Goal: Navigation & Orientation: Find specific page/section

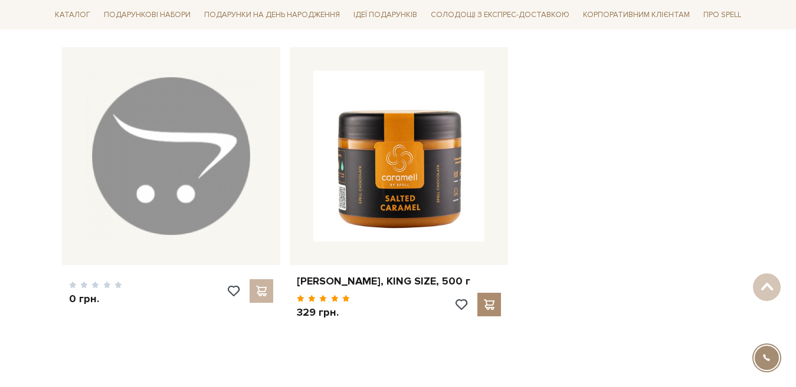
scroll to position [1849, 0]
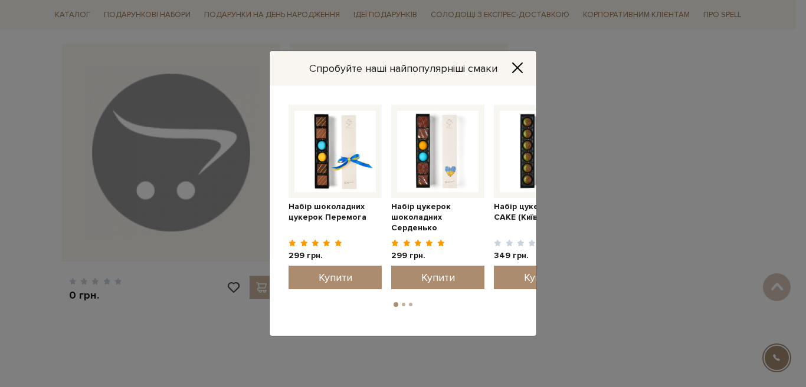
click at [519, 68] on icon "Close" at bounding box center [517, 68] width 12 height 12
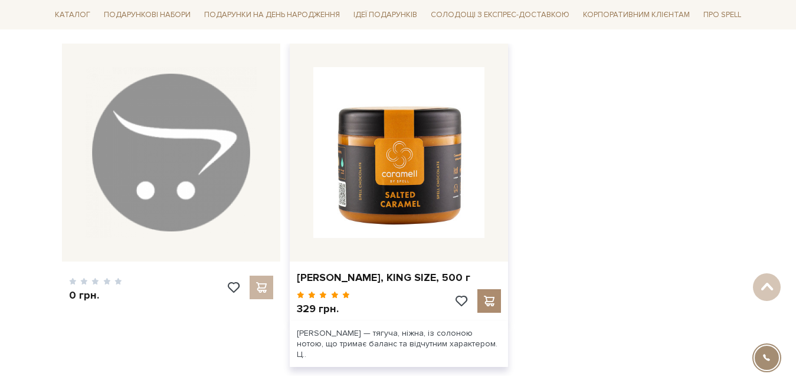
click at [414, 190] on img at bounding box center [398, 152] width 171 height 171
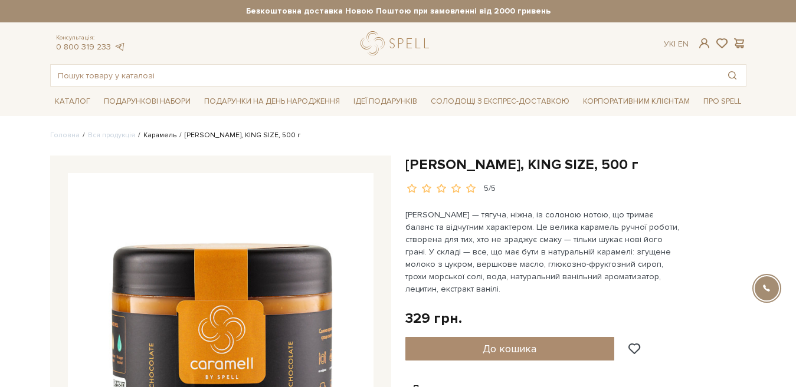
click at [152, 139] on link "Карамель" at bounding box center [159, 135] width 33 height 9
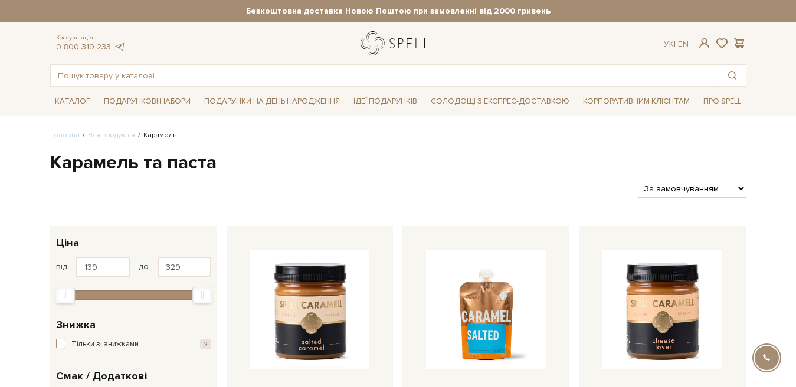
click at [397, 50] on link "logo" at bounding box center [397, 43] width 74 height 24
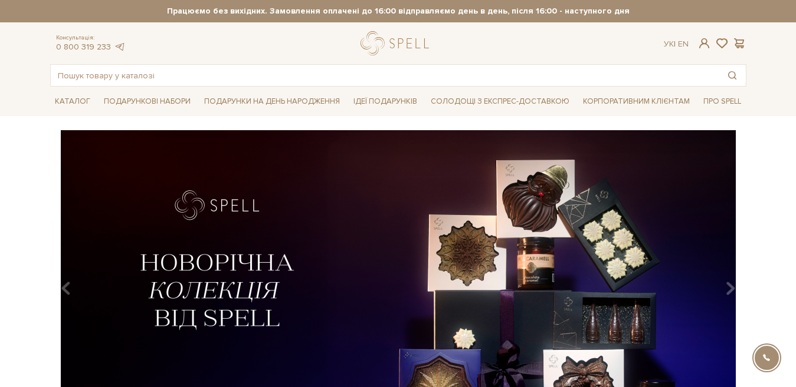
scroll to position [118, 0]
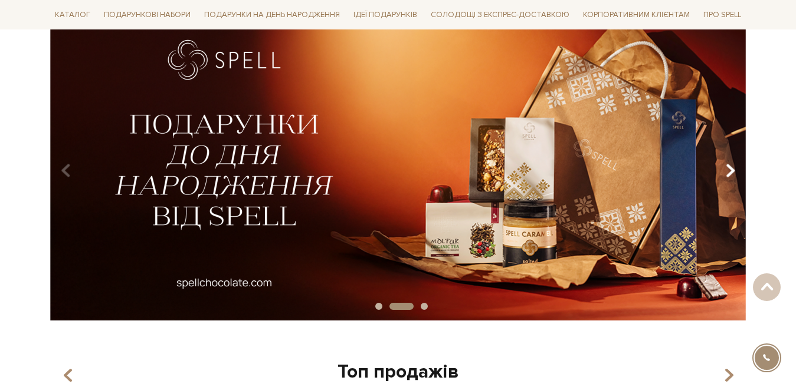
click at [733, 172] on icon "Carousel Navigation" at bounding box center [730, 171] width 10 height 20
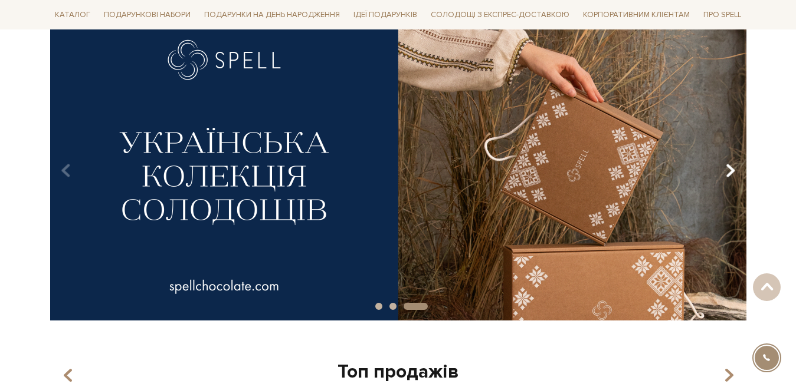
click at [733, 172] on icon "Carousel Navigation" at bounding box center [730, 171] width 10 height 20
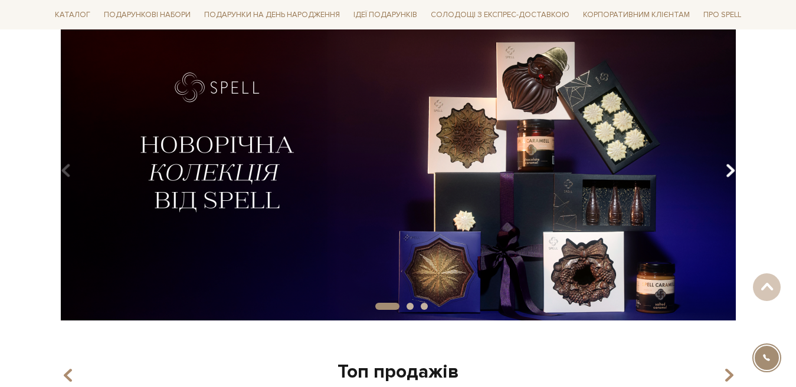
click at [733, 173] on icon "Carousel Navigation" at bounding box center [730, 171] width 10 height 20
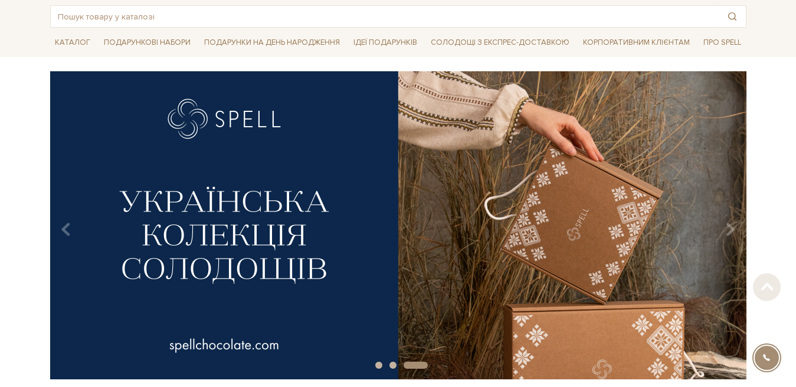
scroll to position [0, 0]
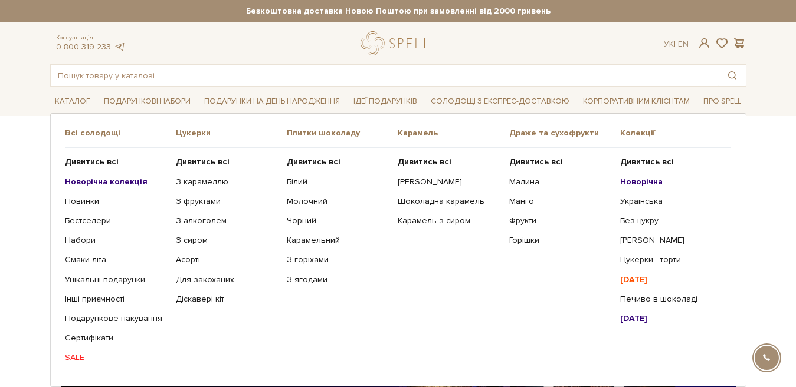
click at [81, 359] on link "SALE" at bounding box center [116, 358] width 102 height 11
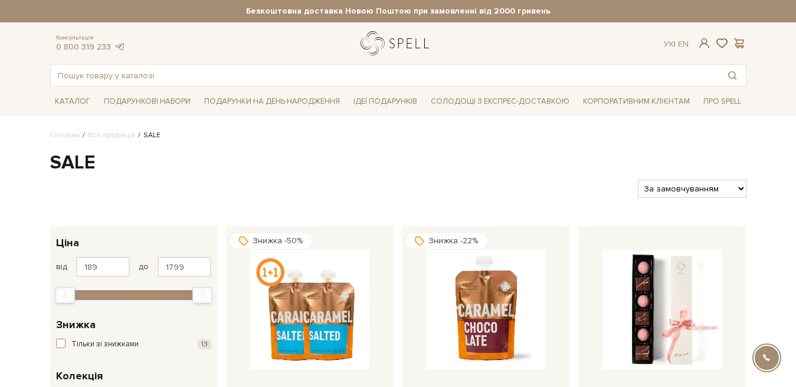
click at [393, 49] on link "logo" at bounding box center [397, 43] width 74 height 24
